Goal: Information Seeking & Learning: Learn about a topic

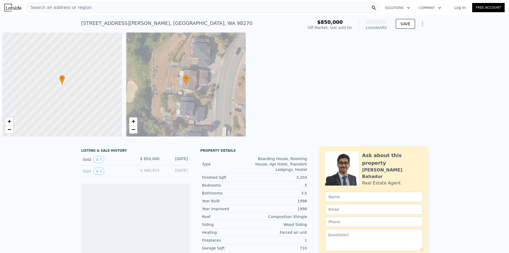
scroll to position [0, 2]
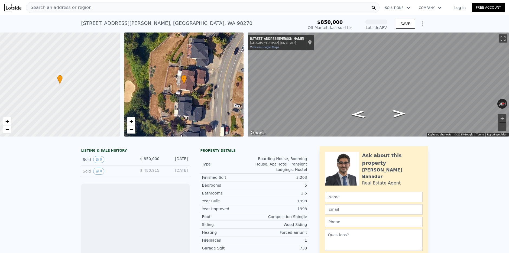
click at [134, 10] on div "Search an address or region" at bounding box center [203, 7] width 354 height 11
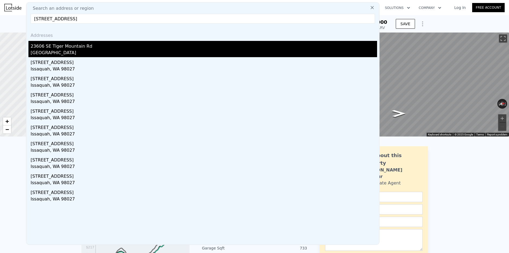
type input "23606 SE Tiger Mountain Road, Issaquah, WA 98027"
click at [67, 51] on div "Mirrormont, WA 98027" at bounding box center [204, 54] width 347 height 8
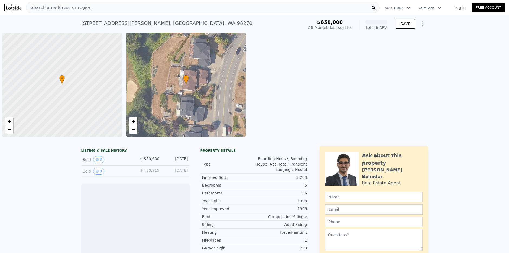
scroll to position [0, 2]
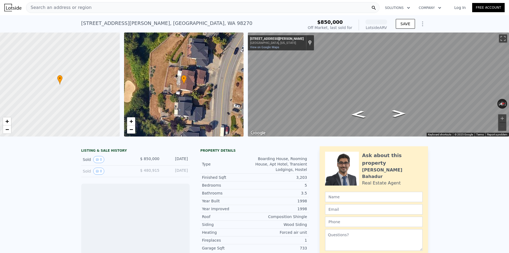
click at [102, 8] on div "Search an address or region" at bounding box center [203, 7] width 354 height 11
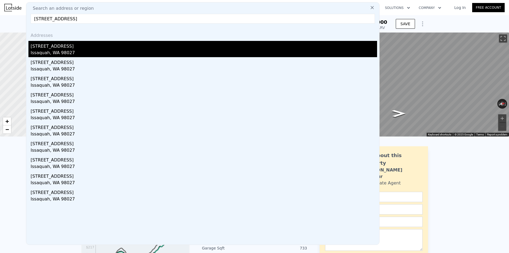
type input "15613 230th Avenue SE, Issaquah, WA 98027"
click at [52, 54] on div "Issaquah, WA 98027" at bounding box center [204, 54] width 347 height 8
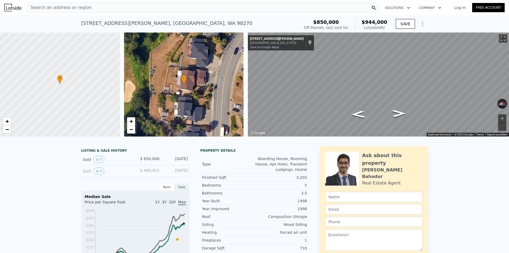
type input "4"
type input "1.75"
type input "3"
type input "1422"
type input "2370"
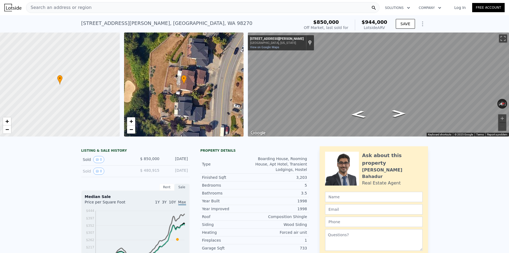
type input "36445"
type input "96475"
type input "$ 1,190,000"
type input "7"
type input "$ 47,526"
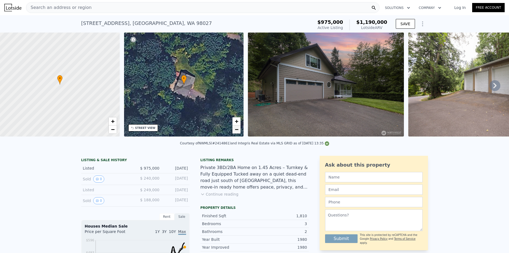
click at [238, 129] on span "−" at bounding box center [237, 129] width 4 height 7
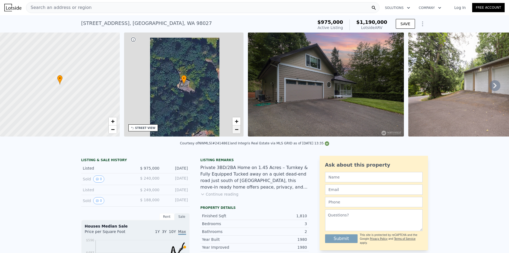
click at [238, 129] on span "−" at bounding box center [237, 129] width 4 height 7
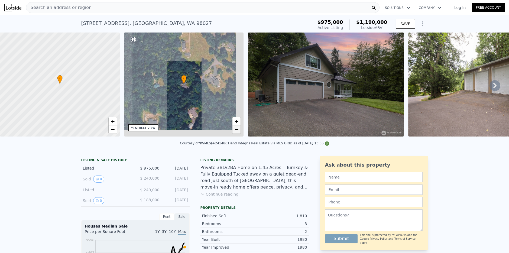
click at [238, 129] on span "−" at bounding box center [237, 129] width 4 height 7
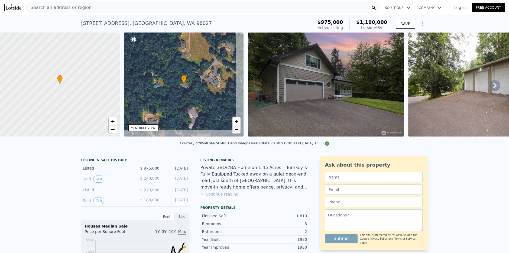
click at [238, 129] on span "−" at bounding box center [237, 129] width 4 height 7
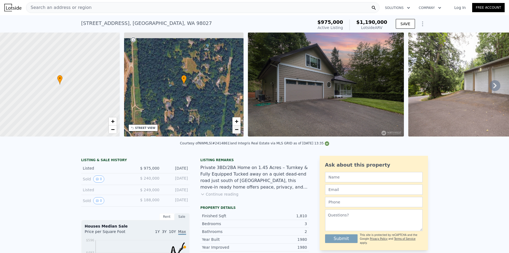
click at [238, 129] on span "−" at bounding box center [237, 129] width 4 height 7
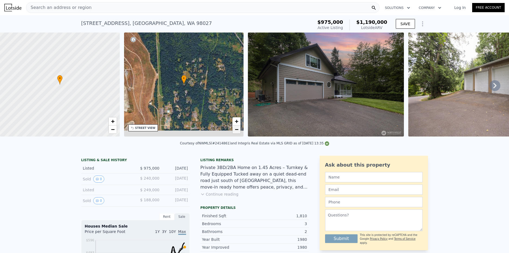
click at [238, 129] on span "−" at bounding box center [237, 129] width 4 height 7
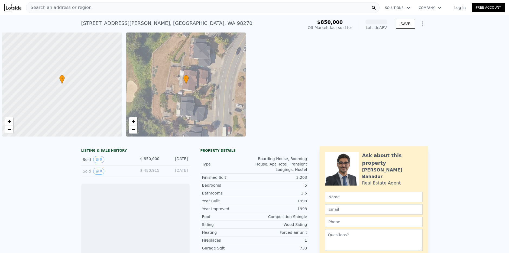
scroll to position [0, 2]
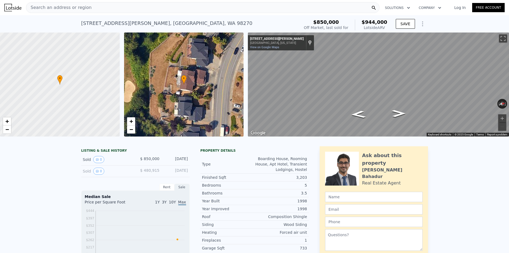
click at [83, 8] on span "Search an address or region" at bounding box center [58, 7] width 65 height 7
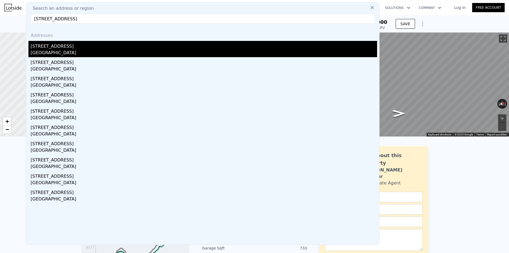
type input "4103 21st Ave SW, Seattle, WA 98106"
click at [59, 44] on div "[STREET_ADDRESS]" at bounding box center [204, 45] width 347 height 9
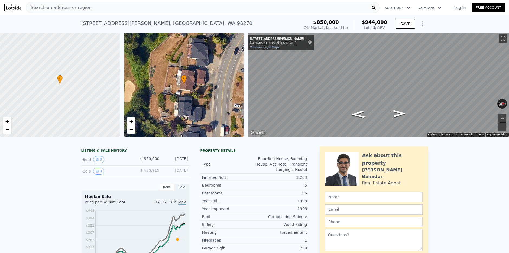
type input "2"
type input "4"
type input "1"
type input "2.75"
type input "1120"
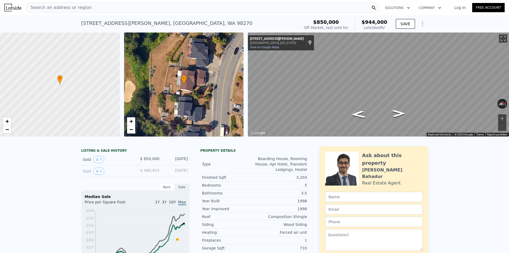
type input "2020"
type input "4800"
type input "8878"
type input "$ 865,000"
type input "$ 84,541"
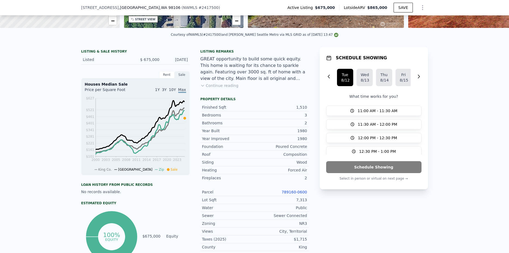
scroll to position [106, 0]
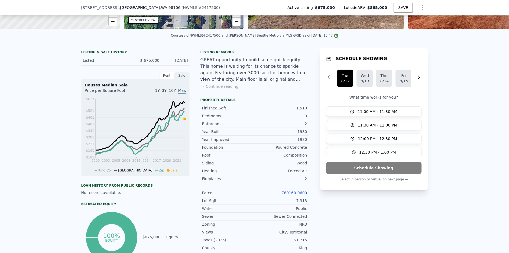
click at [290, 192] on link "789160-0600" at bounding box center [294, 193] width 25 height 4
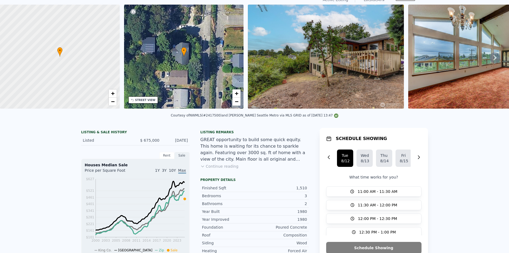
scroll to position [0, 0]
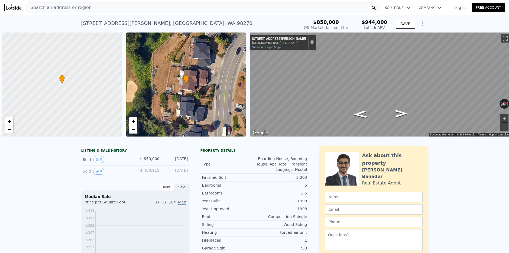
scroll to position [0, 2]
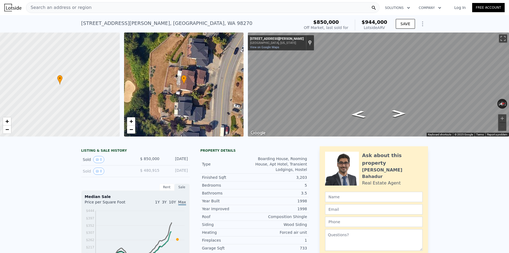
click at [132, 10] on div "Search an address or region" at bounding box center [203, 7] width 354 height 11
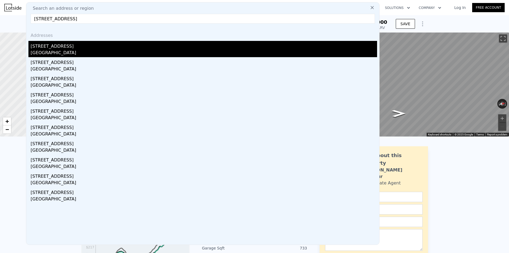
type input "[STREET_ADDRESS]"
click at [59, 49] on div "[STREET_ADDRESS]" at bounding box center [204, 45] width 347 height 9
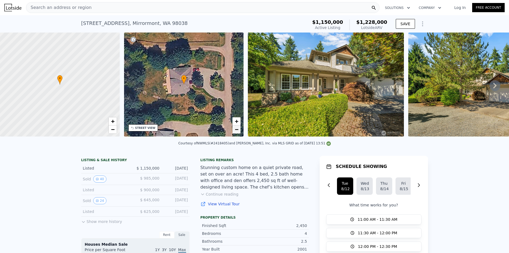
click at [239, 129] on link "−" at bounding box center [236, 129] width 8 height 8
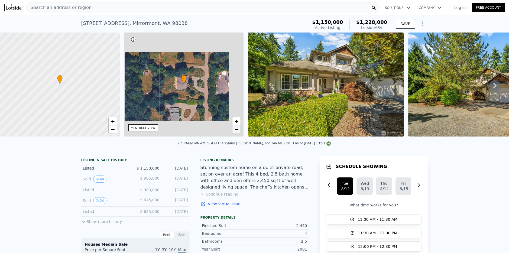
click at [239, 129] on link "−" at bounding box center [236, 129] width 8 height 8
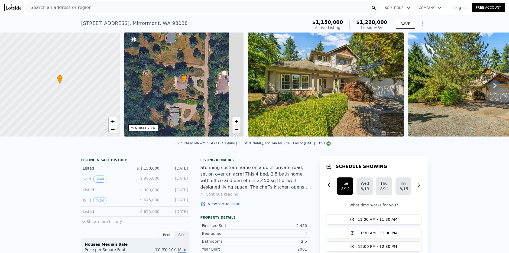
click at [239, 129] on link "−" at bounding box center [236, 129] width 8 height 8
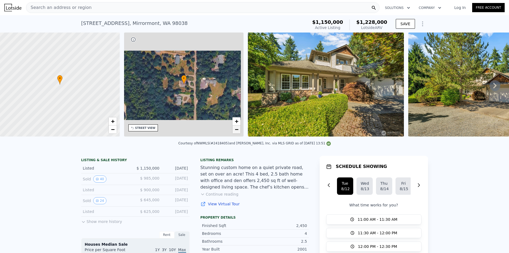
click at [239, 129] on link "−" at bounding box center [236, 129] width 8 height 8
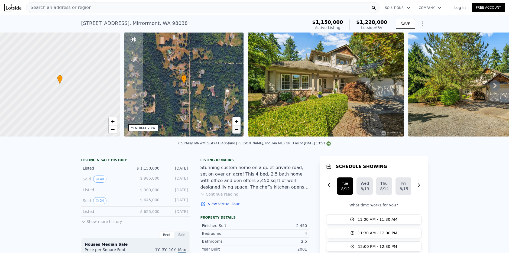
click at [239, 129] on link "−" at bounding box center [236, 129] width 8 height 8
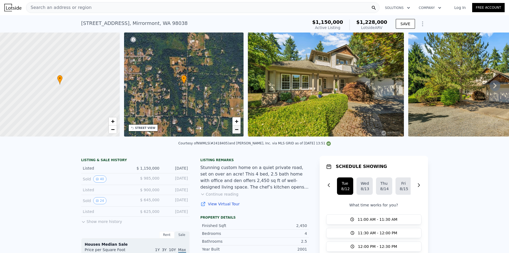
click at [239, 129] on link "−" at bounding box center [236, 129] width 8 height 8
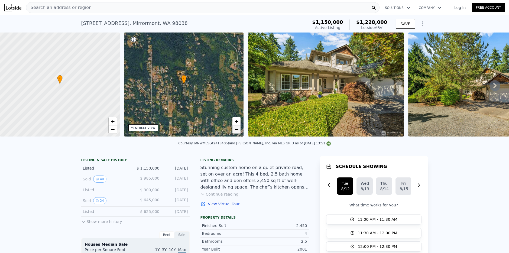
click at [239, 129] on link "−" at bounding box center [236, 129] width 8 height 8
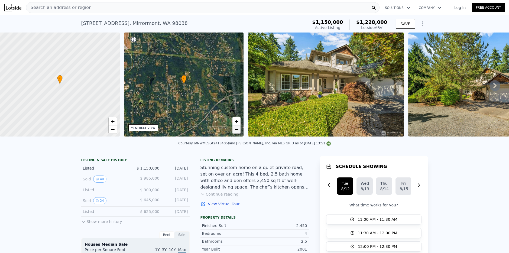
click at [239, 129] on link "−" at bounding box center [236, 129] width 8 height 8
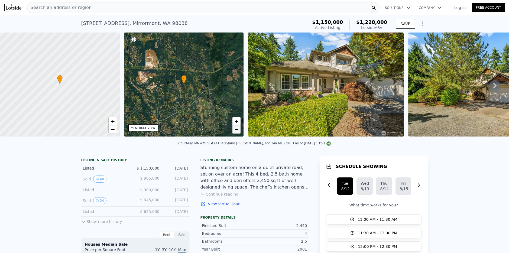
click at [239, 129] on link "−" at bounding box center [236, 129] width 8 height 8
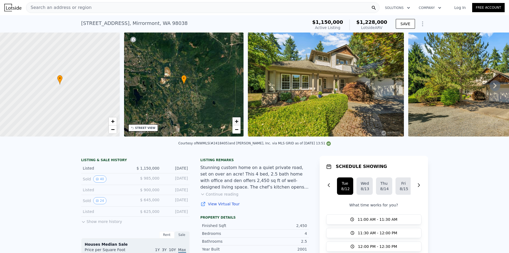
click at [234, 122] on link "+" at bounding box center [236, 121] width 8 height 8
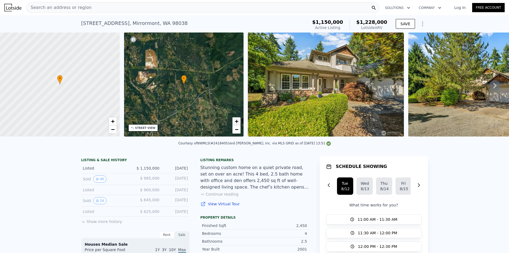
click at [234, 122] on link "+" at bounding box center [236, 121] width 8 height 8
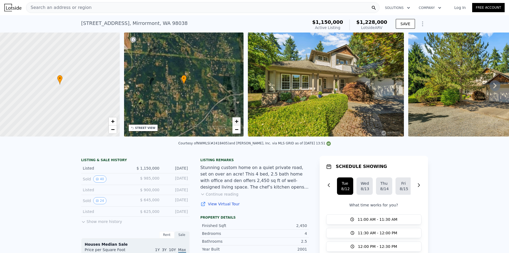
click at [234, 122] on link "+" at bounding box center [236, 121] width 8 height 8
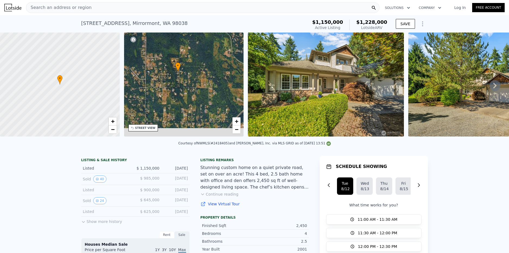
drag, startPoint x: 139, startPoint y: 50, endPoint x: 129, endPoint y: 33, distance: 19.3
click at [129, 33] on div "• + −" at bounding box center [184, 85] width 120 height 104
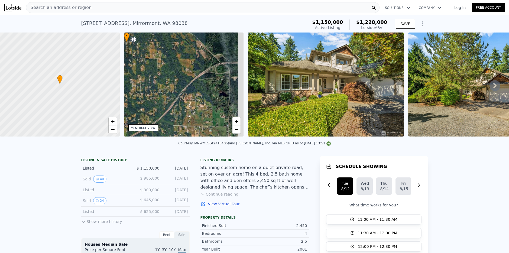
drag, startPoint x: 208, startPoint y: 93, endPoint x: 159, endPoint y: 65, distance: 55.9
click at [159, 66] on div "• + −" at bounding box center [184, 85] width 120 height 104
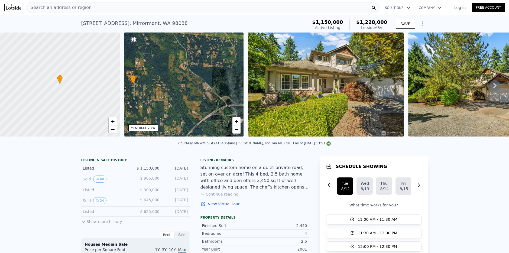
drag, startPoint x: 188, startPoint y: 60, endPoint x: 202, endPoint y: 110, distance: 51.6
click at [202, 110] on div "• + −" at bounding box center [184, 85] width 120 height 104
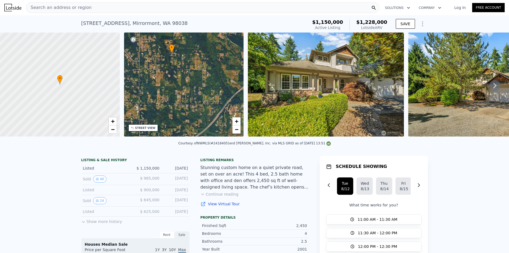
drag, startPoint x: 197, startPoint y: 80, endPoint x: 220, endPoint y: 43, distance: 43.5
click at [220, 43] on div "• + −" at bounding box center [184, 85] width 120 height 104
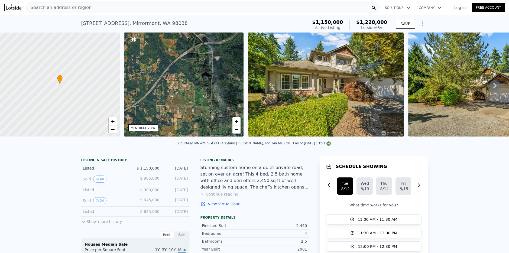
drag, startPoint x: 205, startPoint y: 114, endPoint x: 146, endPoint y: 94, distance: 62.1
click at [146, 94] on div "• + −" at bounding box center [184, 85] width 120 height 104
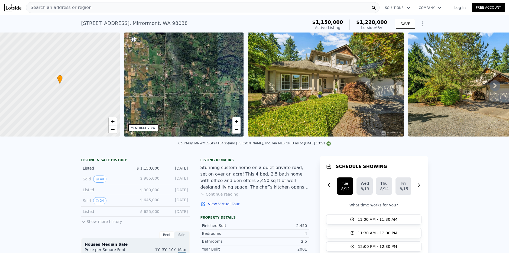
drag, startPoint x: 224, startPoint y: 110, endPoint x: 234, endPoint y: 87, distance: 25.0
click at [234, 87] on div "• + −" at bounding box center [184, 85] width 120 height 104
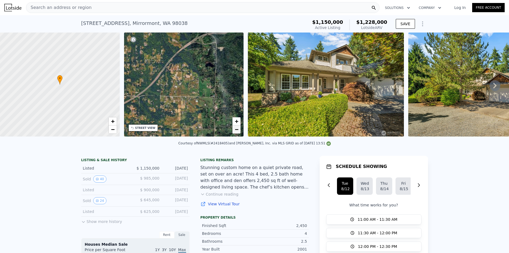
click at [237, 128] on span "−" at bounding box center [237, 129] width 4 height 7
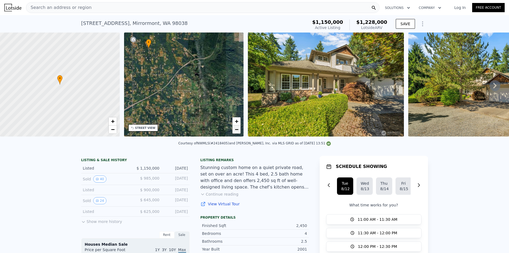
click at [237, 128] on span "−" at bounding box center [237, 129] width 4 height 7
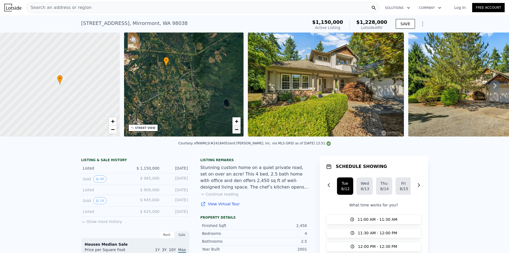
click at [238, 127] on span "−" at bounding box center [237, 129] width 4 height 7
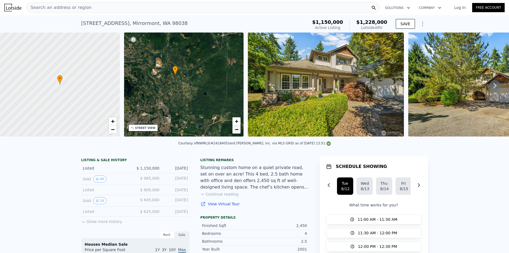
click at [238, 127] on span "−" at bounding box center [237, 129] width 4 height 7
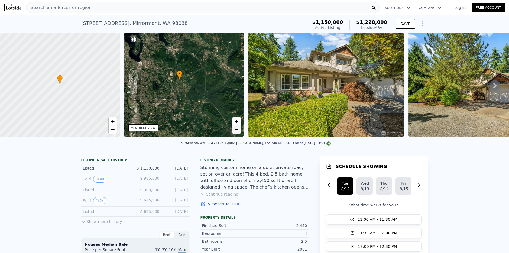
click at [238, 127] on span "−" at bounding box center [237, 129] width 4 height 7
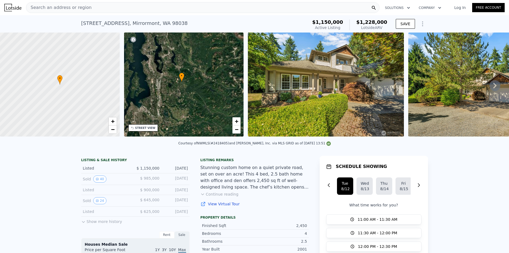
click at [227, 176] on div "Stunning custom home on a quiet private road, set on over an acre! This 4 bed, …" at bounding box center [255, 177] width 108 height 26
